Goal: Information Seeking & Learning: Find specific fact

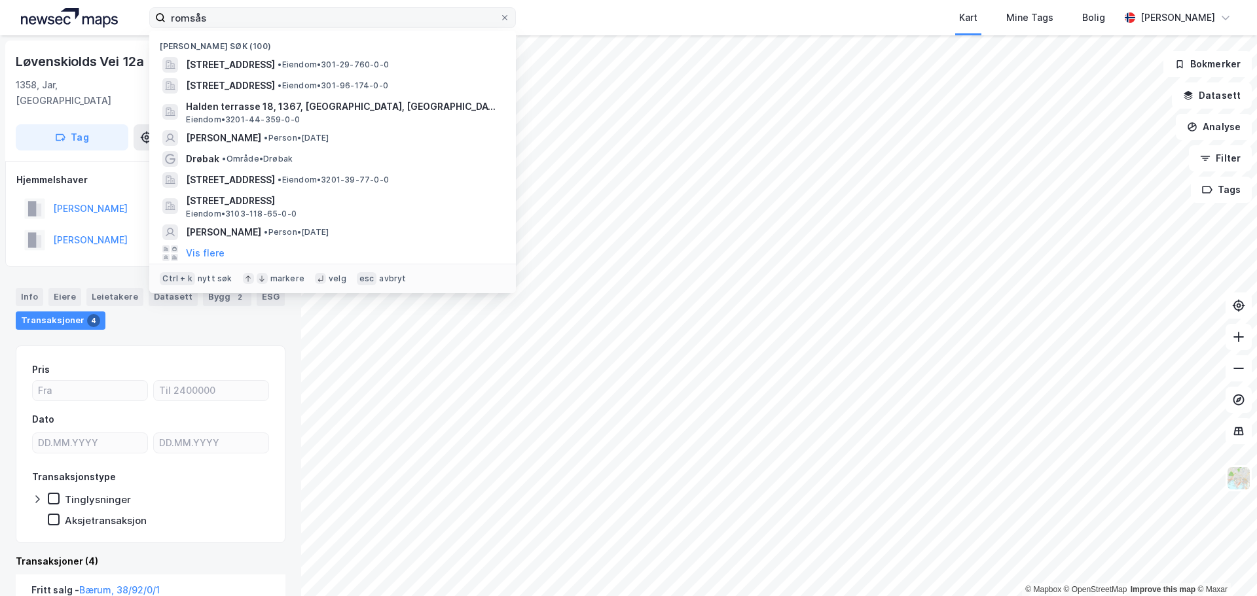
drag, startPoint x: 0, startPoint y: 0, endPoint x: 455, endPoint y: 17, distance: 455.3
click at [455, 17] on input "romsås" at bounding box center [333, 18] width 334 height 20
click at [454, 17] on input "romsås" at bounding box center [333, 18] width 334 height 20
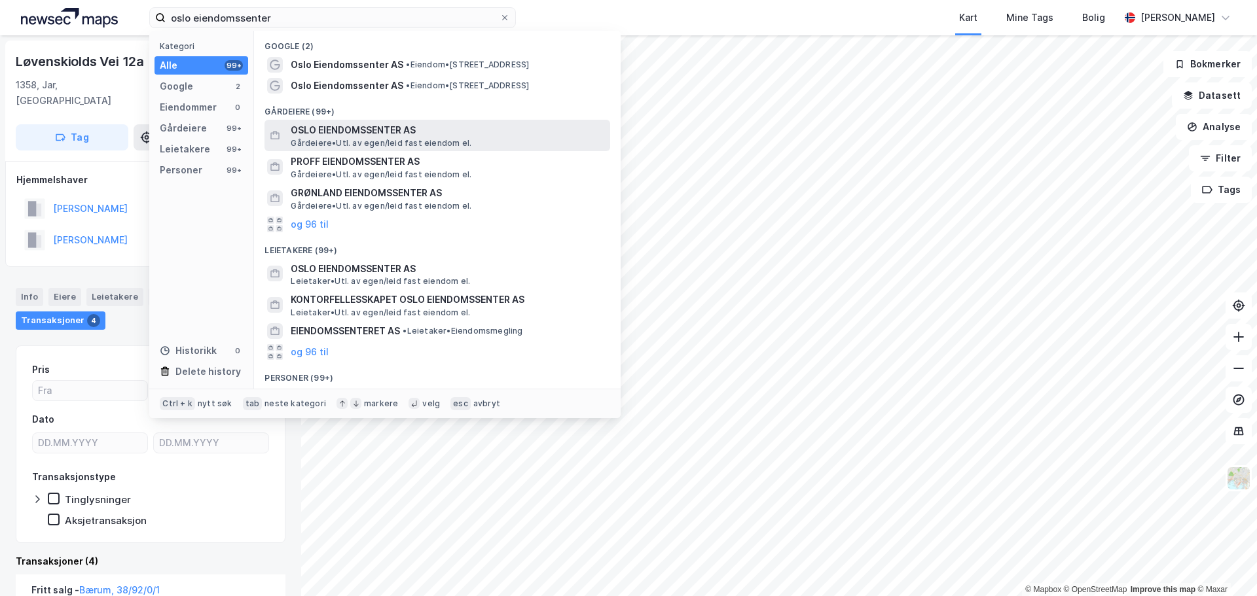
click at [414, 144] on span "Gårdeiere • Utl. av egen/leid fast eiendom el." at bounding box center [381, 143] width 181 height 10
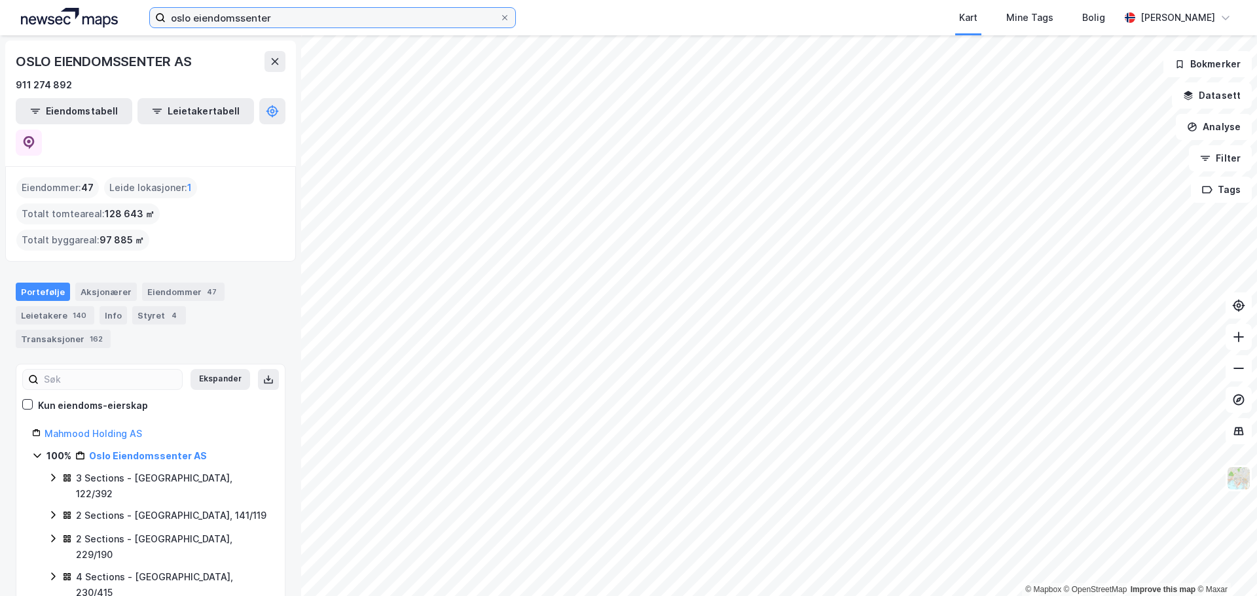
drag, startPoint x: 278, startPoint y: 16, endPoint x: -122, endPoint y: 26, distance: 400.8
click at [0, 26] on html "oslo eiendomssenter Kart Mine Tags Bolig [PERSON_NAME] © Mapbox © OpenStreetMap…" at bounding box center [628, 298] width 1257 height 596
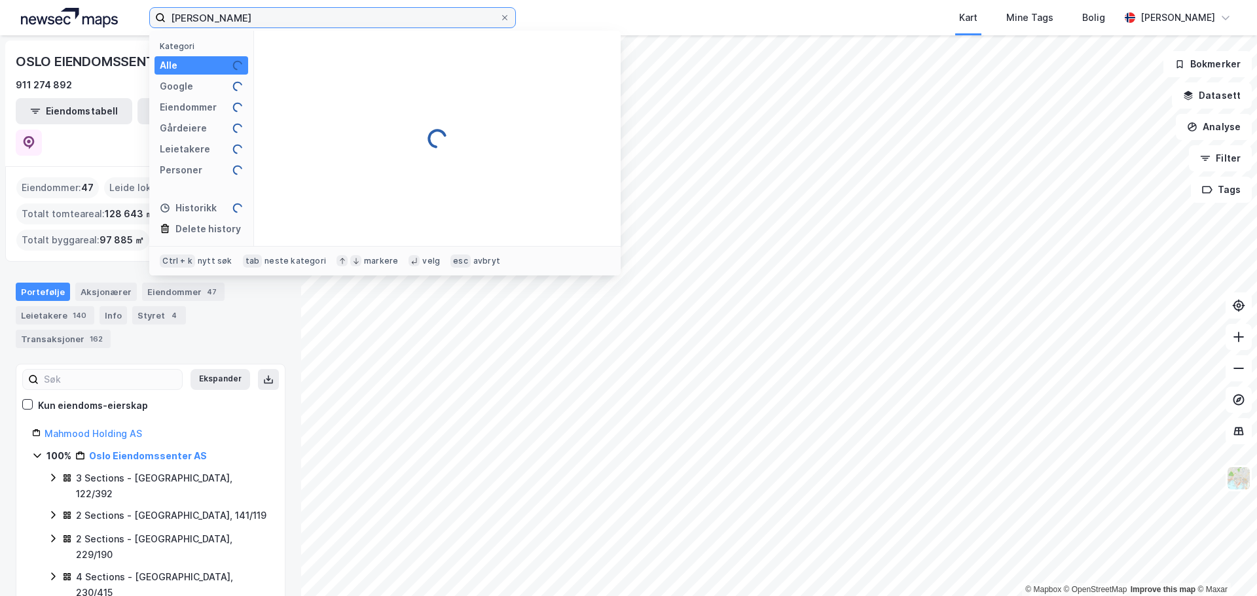
type input "[PERSON_NAME]"
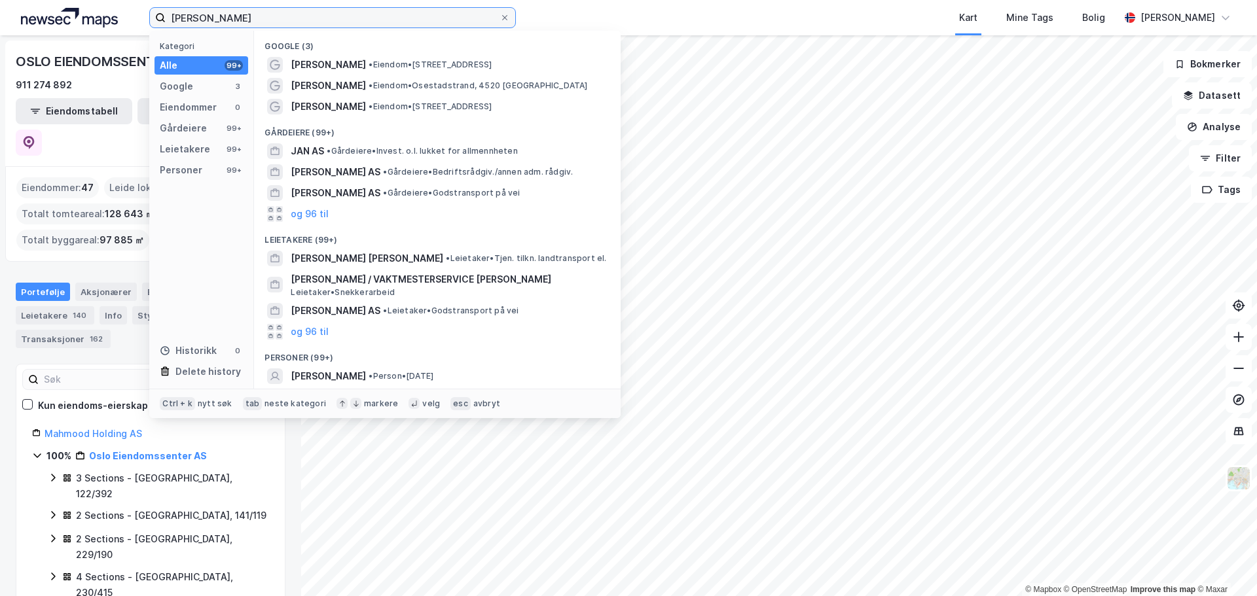
click at [415, 20] on input "[PERSON_NAME]" at bounding box center [333, 18] width 334 height 20
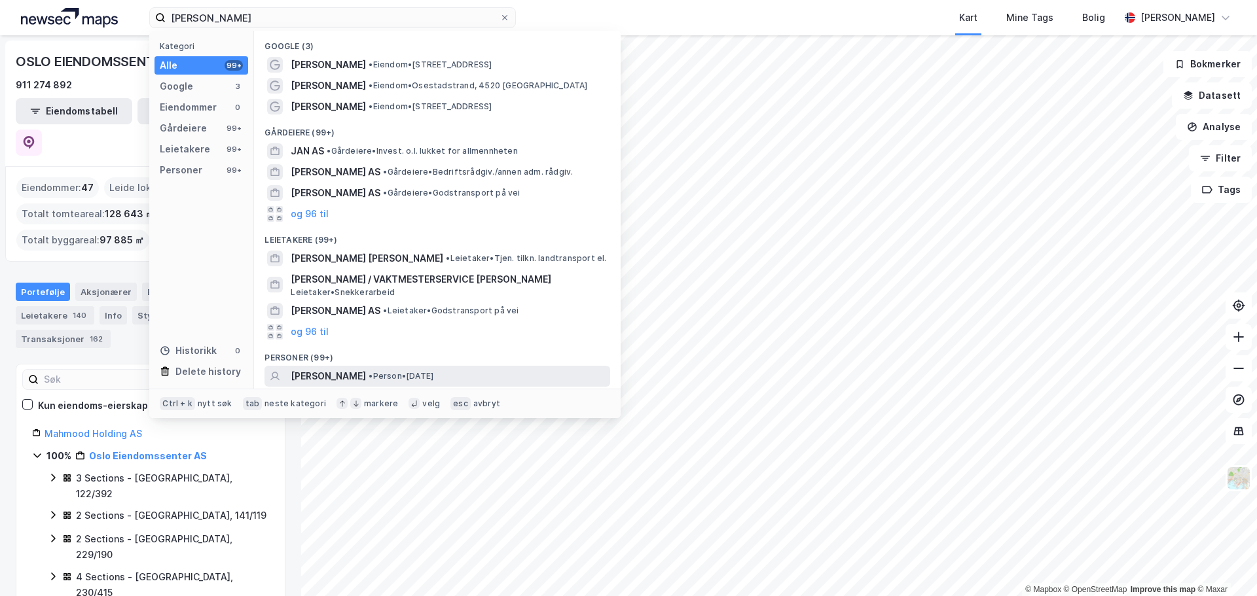
click at [398, 381] on span "• Person • [DATE]" at bounding box center [401, 376] width 65 height 10
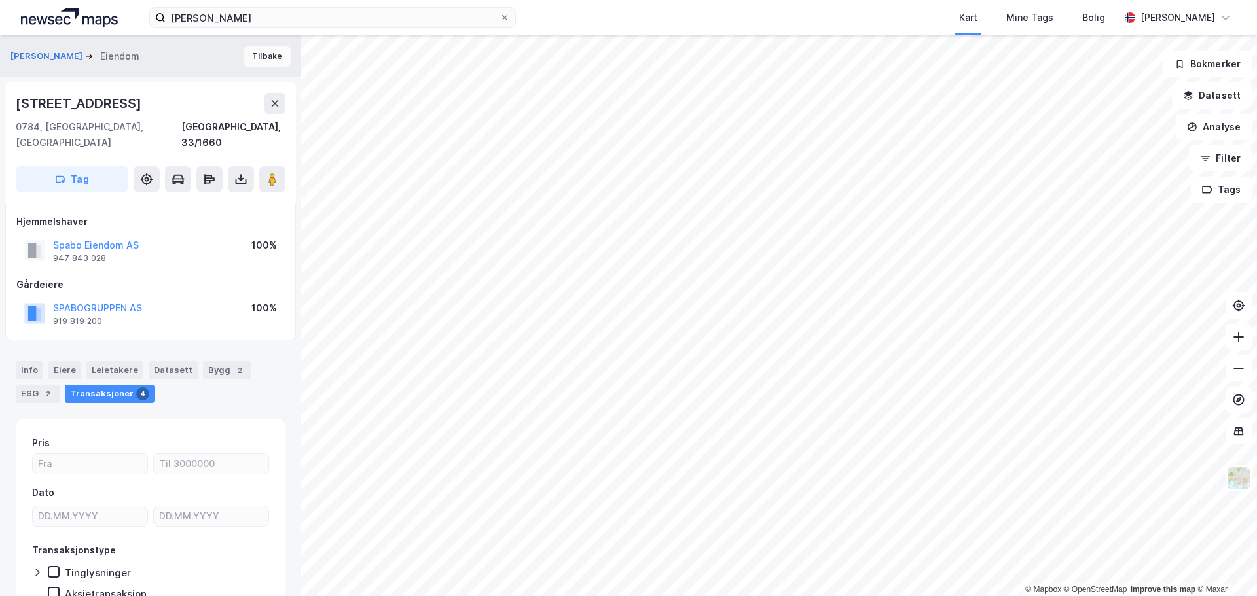
click at [246, 56] on button "Tilbake" at bounding box center [267, 56] width 47 height 21
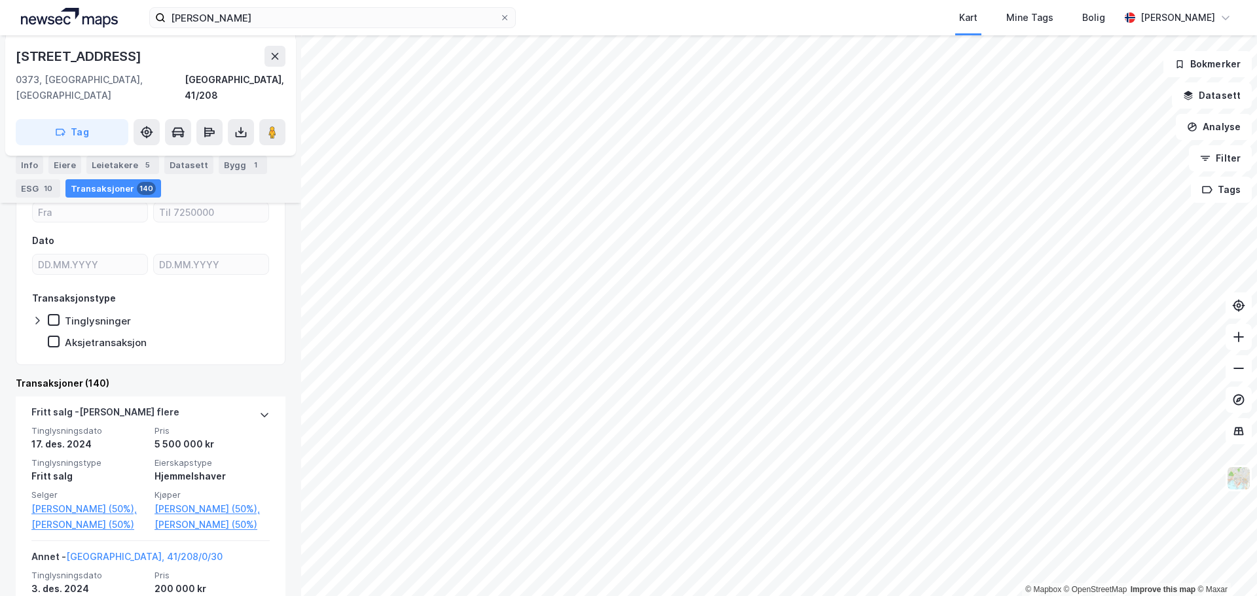
scroll to position [393, 0]
